Goal: Task Accomplishment & Management: Manage account settings

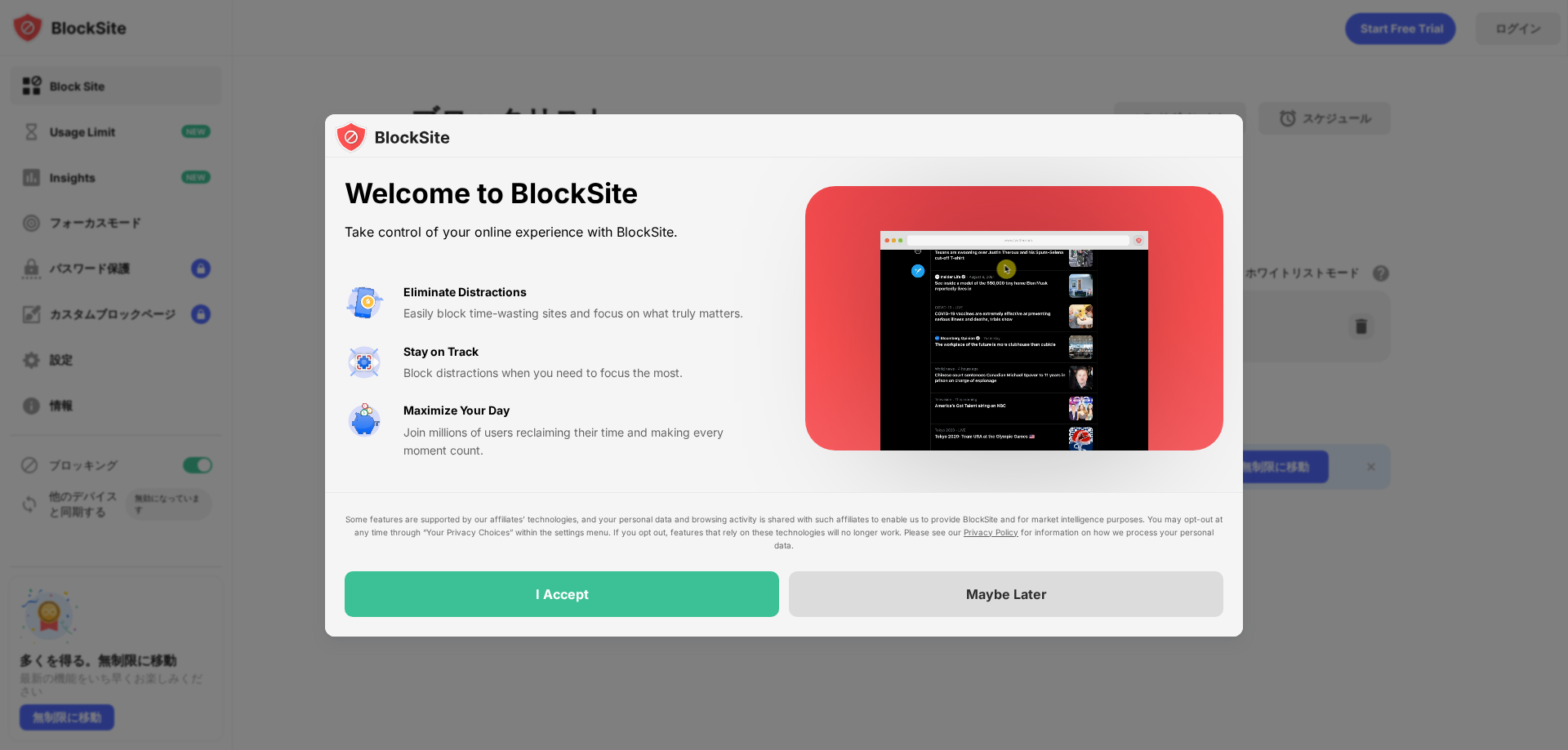
click at [842, 616] on div "Maybe Later" at bounding box center [1006, 594] width 435 height 46
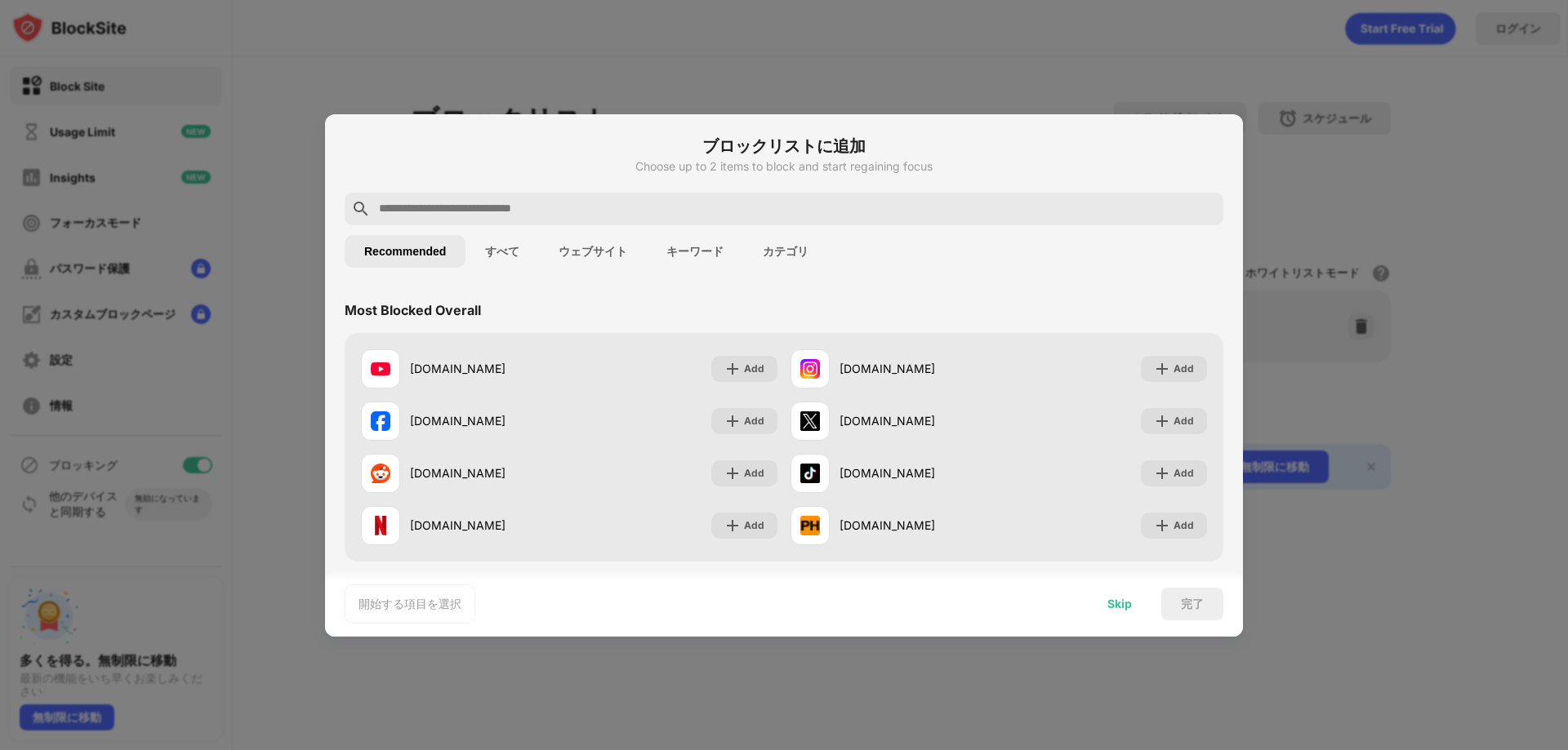
click at [1125, 609] on div "Skip" at bounding box center [1118, 603] width 24 height 13
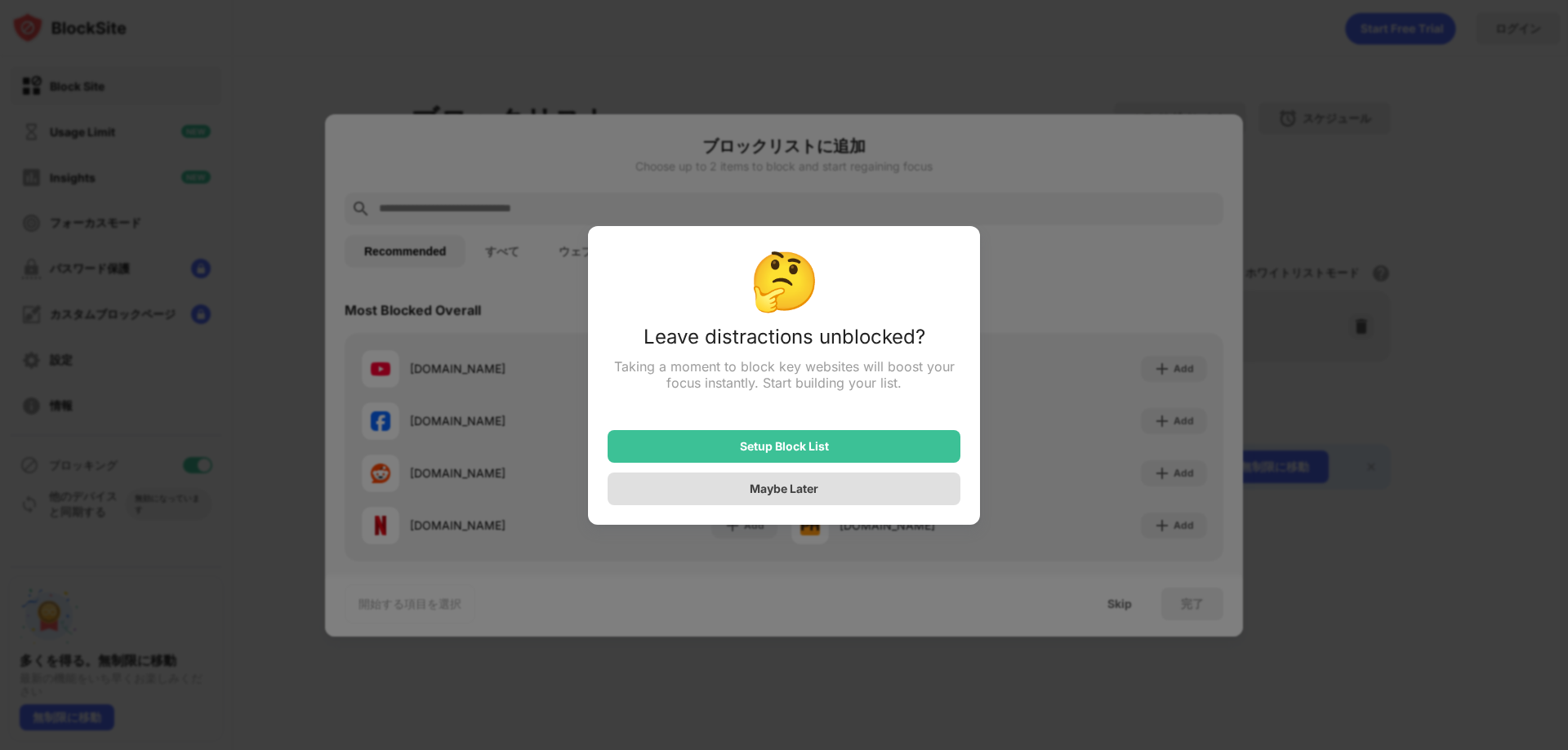
click at [846, 502] on div "Maybe Later" at bounding box center [784, 489] width 353 height 32
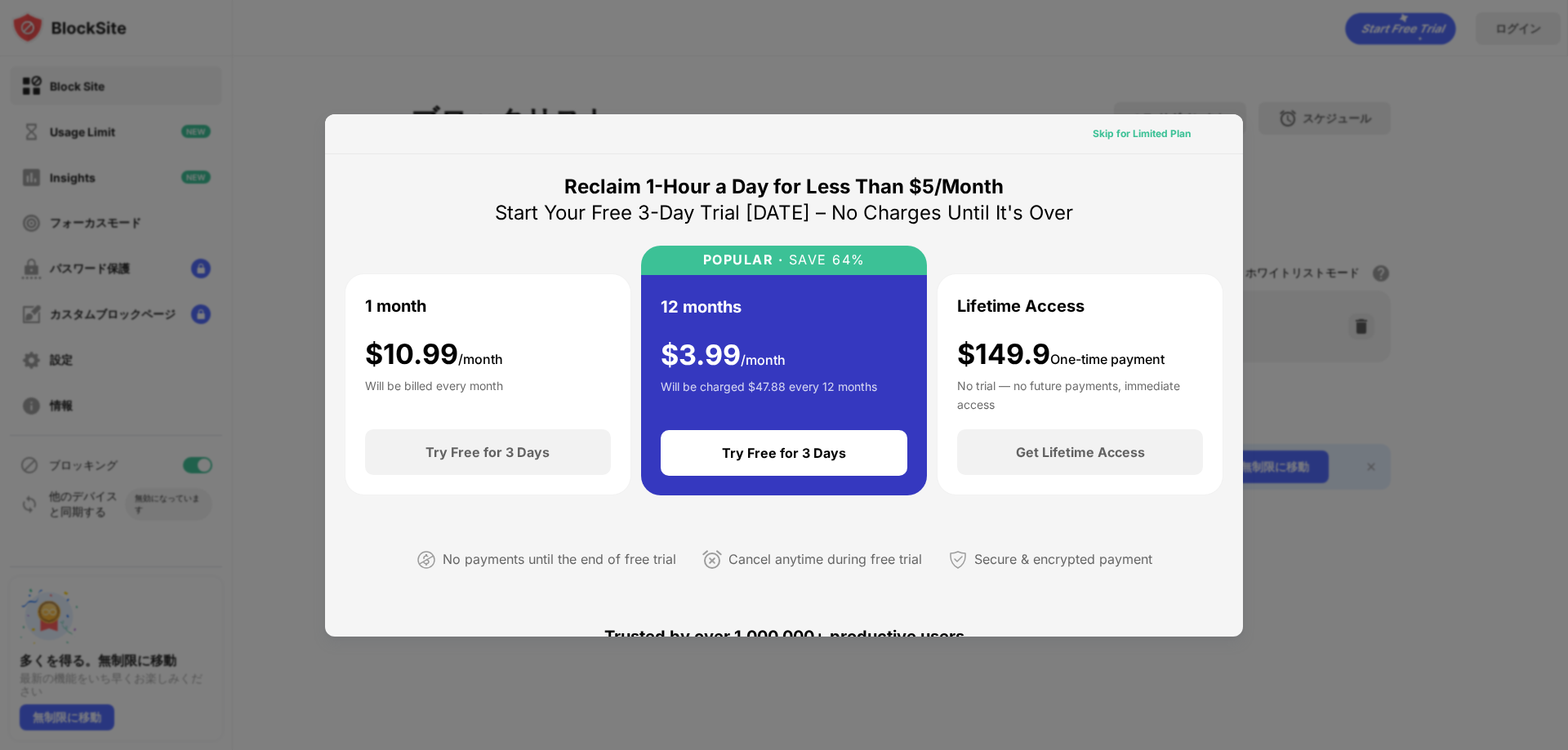
click at [1146, 135] on div "Skip for Limited Plan" at bounding box center [1141, 133] width 98 height 17
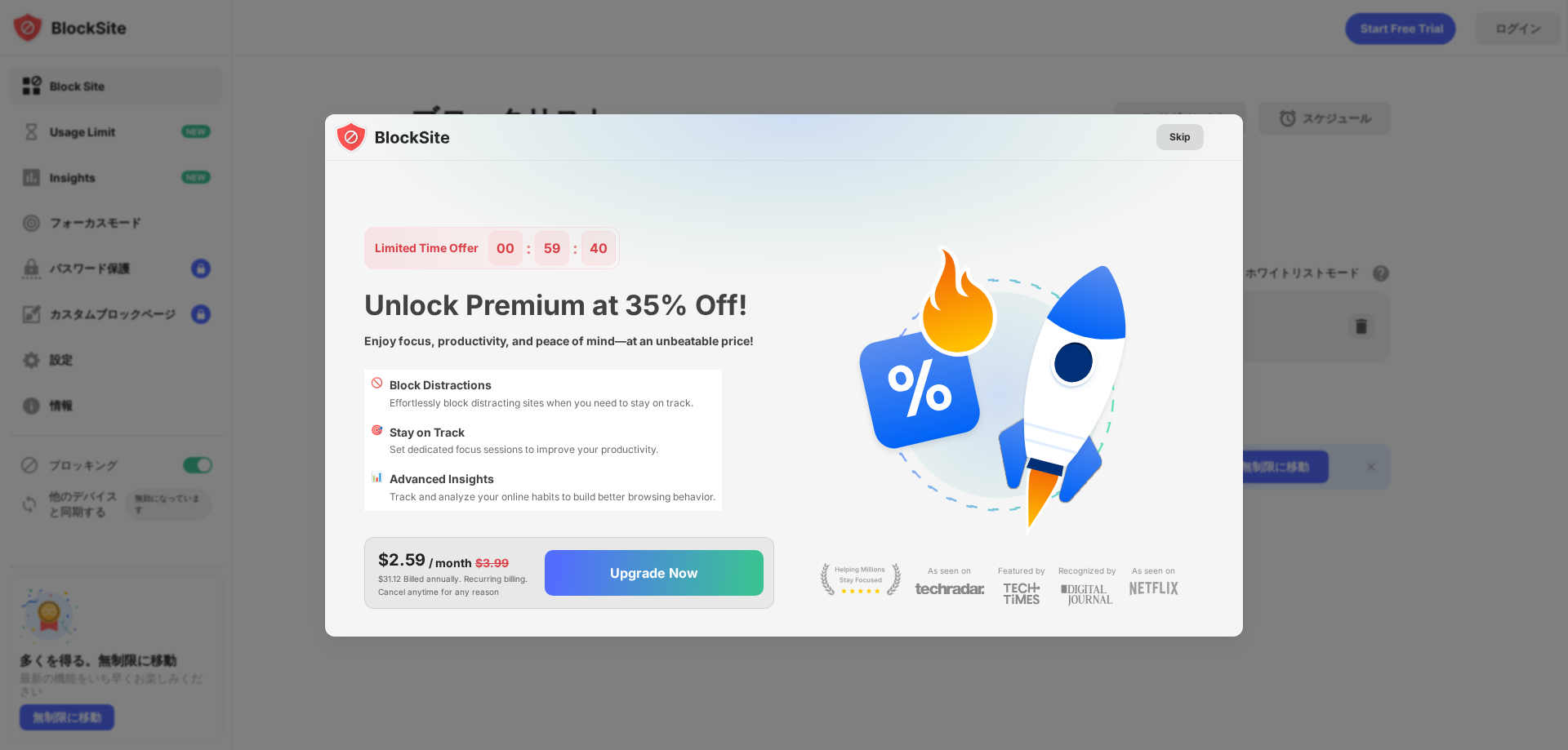
click at [1165, 135] on div "Skip" at bounding box center [1179, 137] width 47 height 26
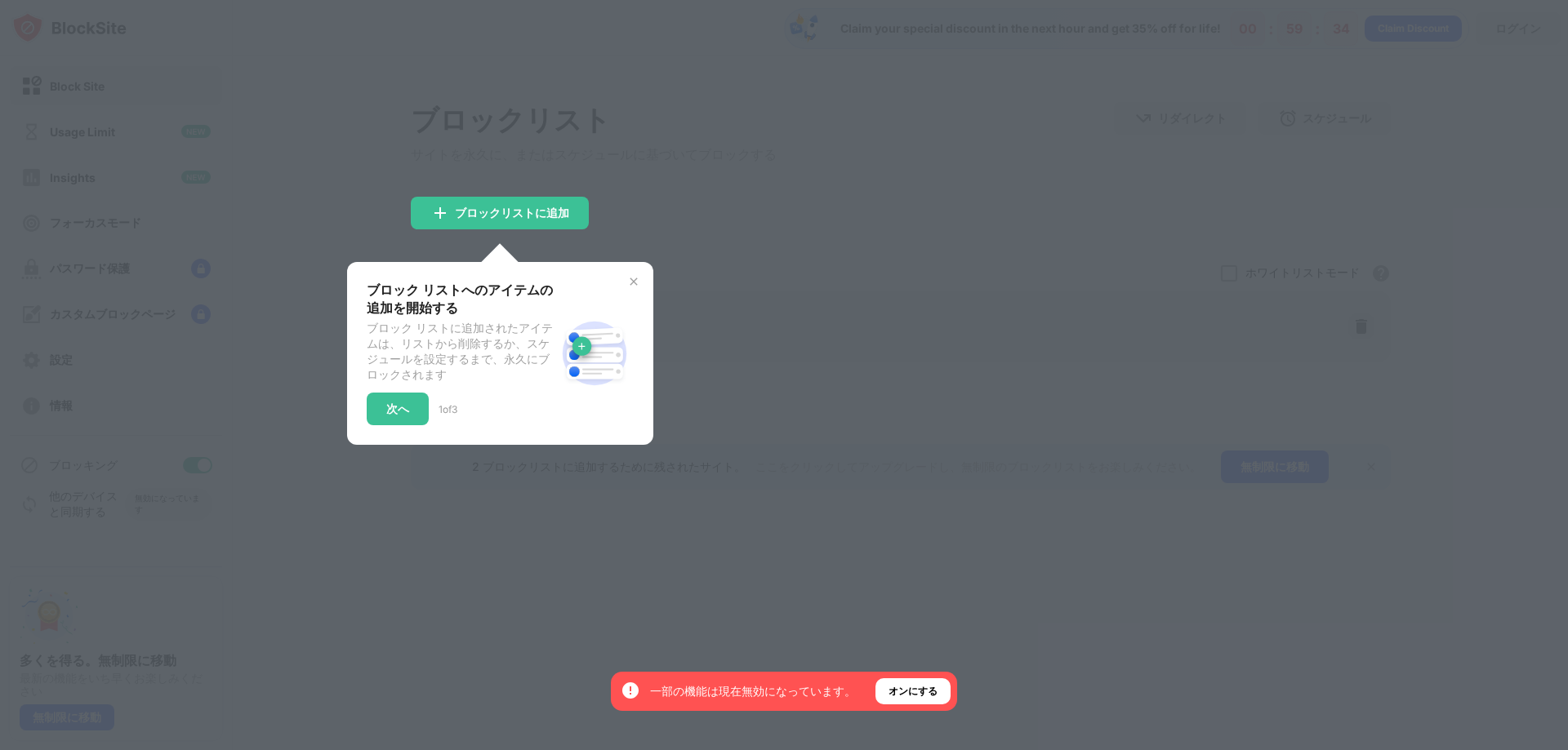
click at [636, 287] on img at bounding box center [633, 281] width 13 height 13
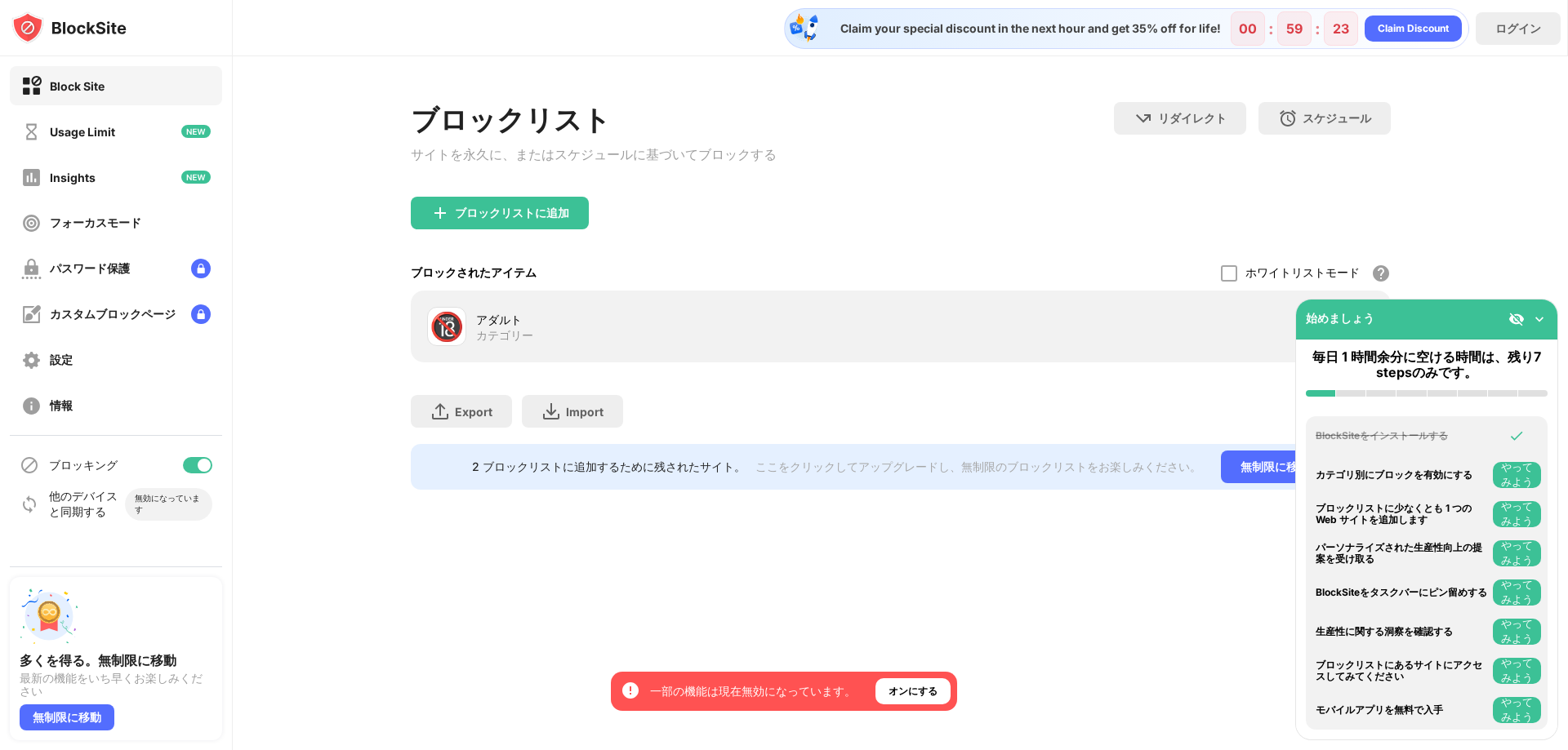
click at [1541, 321] on img at bounding box center [1539, 319] width 17 height 17
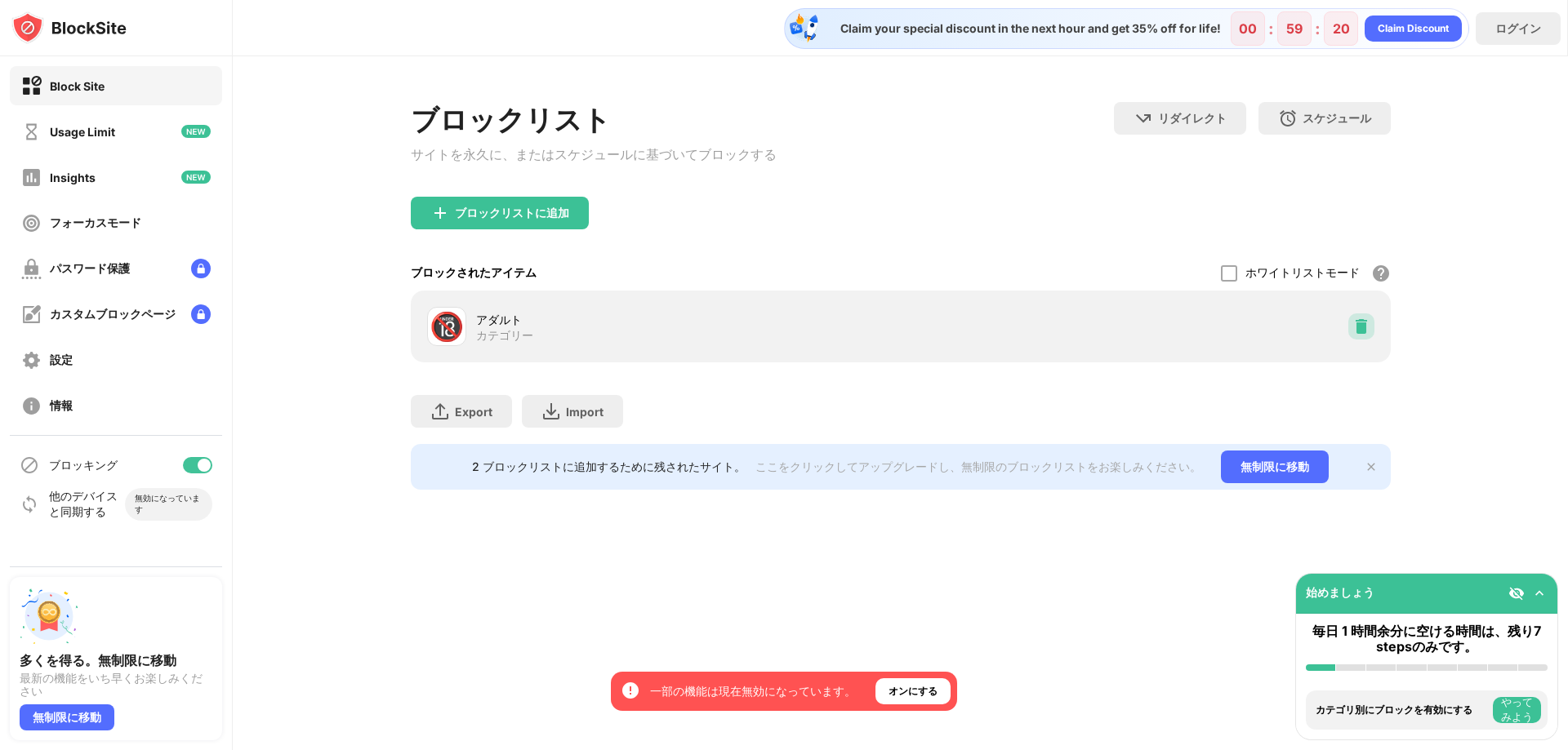
click at [1361, 321] on div at bounding box center [1360, 326] width 26 height 26
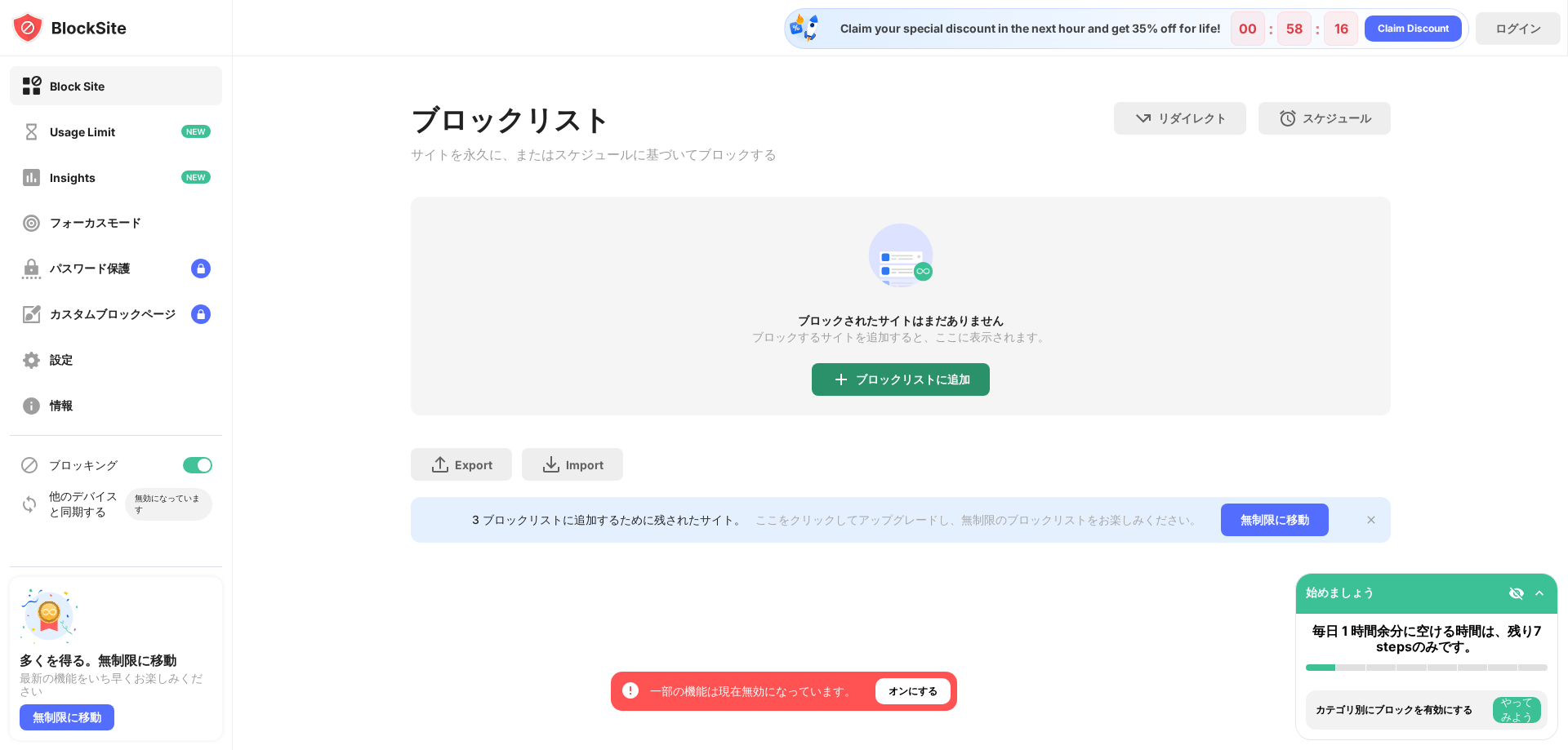
click at [896, 386] on div "ブロックリストに追加" at bounding box center [913, 379] width 115 height 13
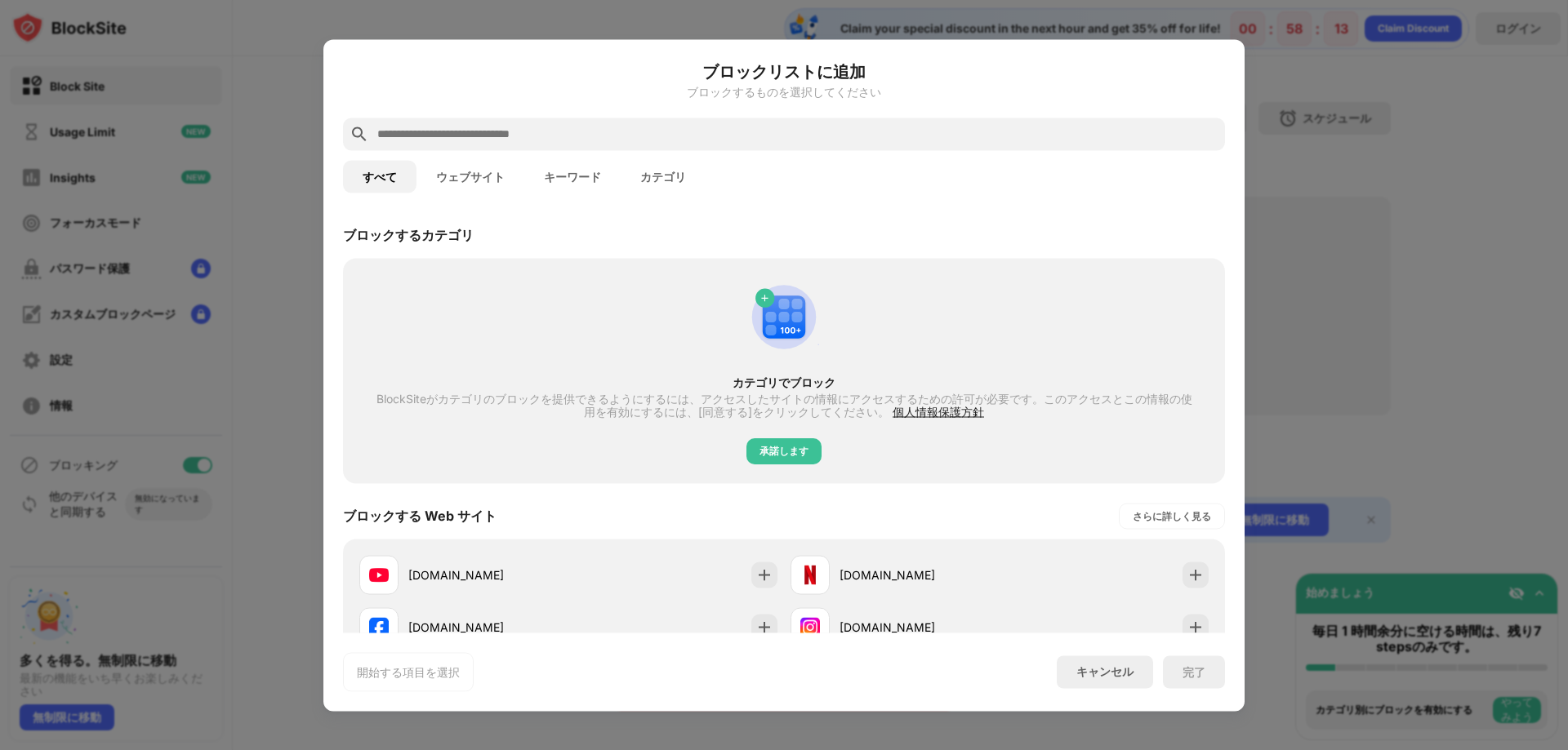
click at [474, 148] on div at bounding box center [784, 133] width 881 height 32
click at [484, 134] on input "text" at bounding box center [796, 134] width 842 height 20
paste input "**********"
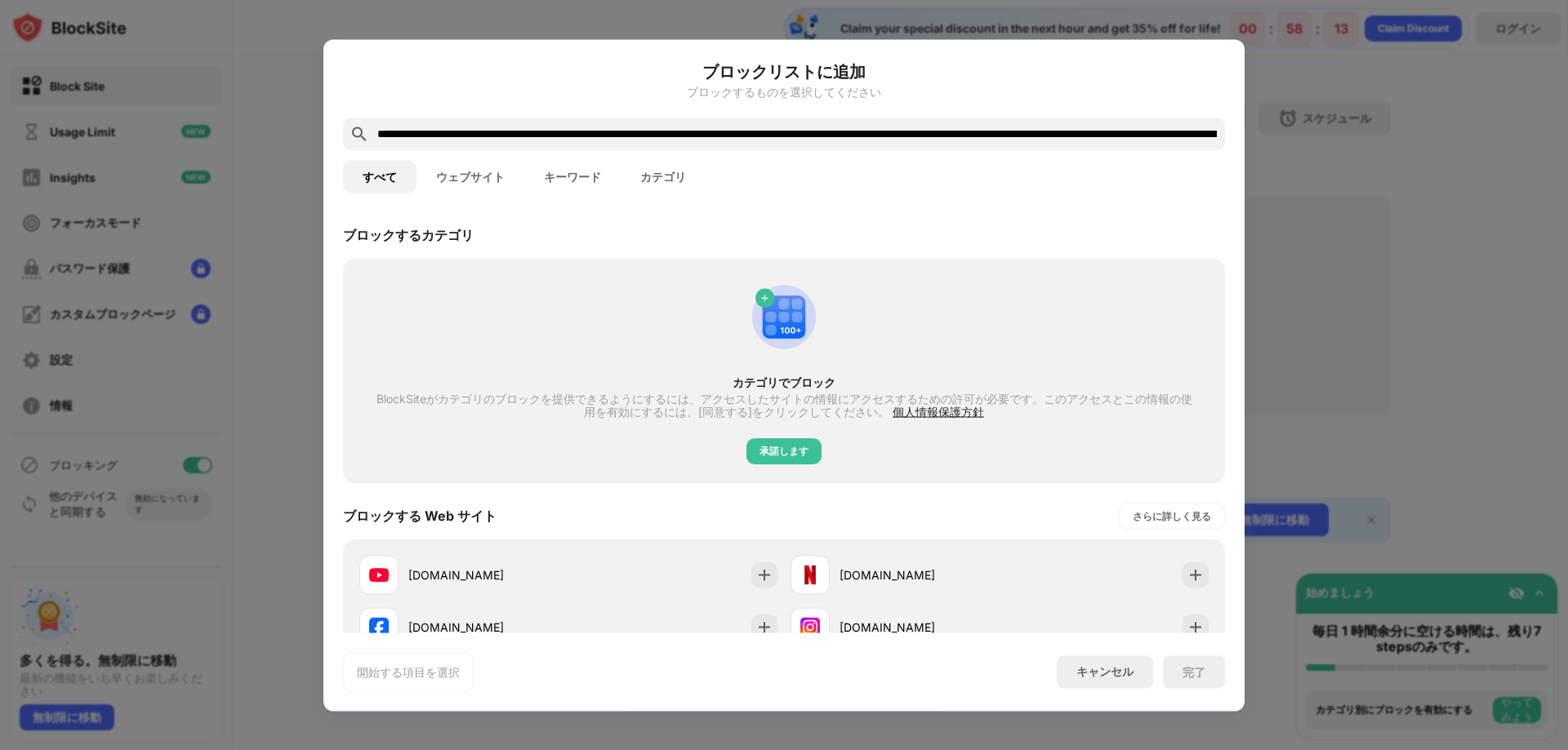
scroll to position [0, 1680]
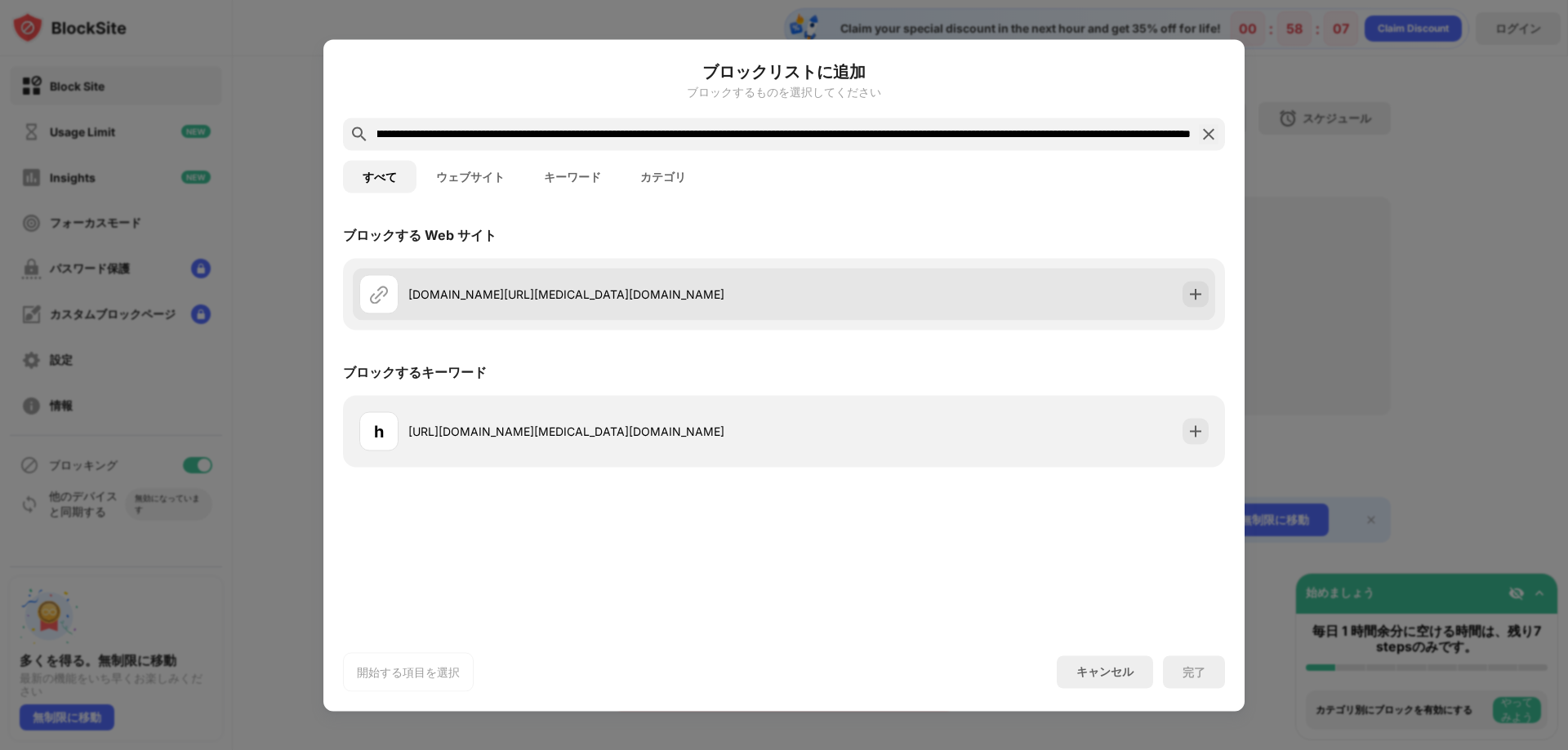
type input "**********"
click at [551, 275] on div "[DOMAIN_NAME][URL][MEDICAL_DATA][DOMAIN_NAME]" at bounding box center [572, 294] width 425 height 39
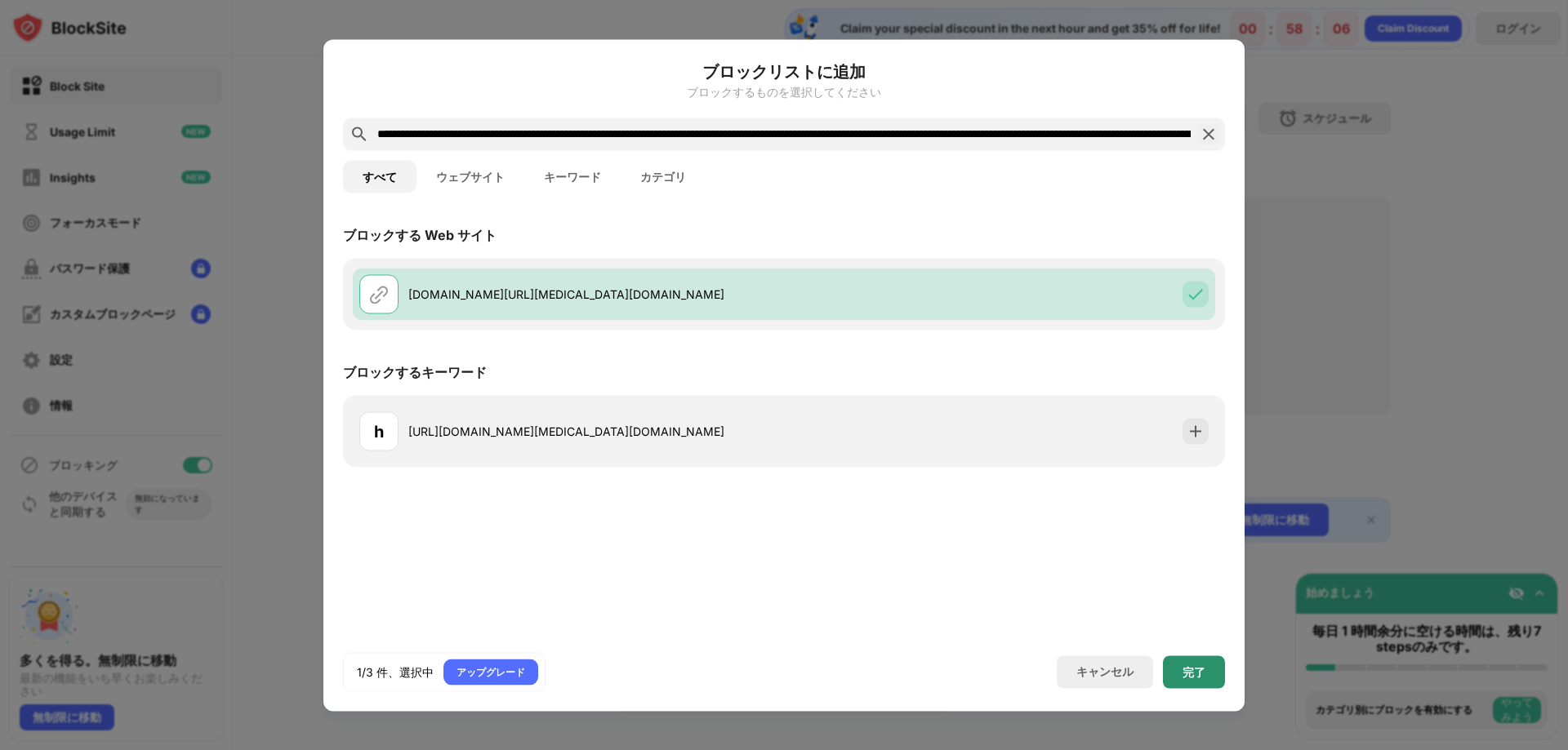
click at [1201, 655] on div "完了" at bounding box center [1193, 671] width 62 height 32
